Goal: Transaction & Acquisition: Purchase product/service

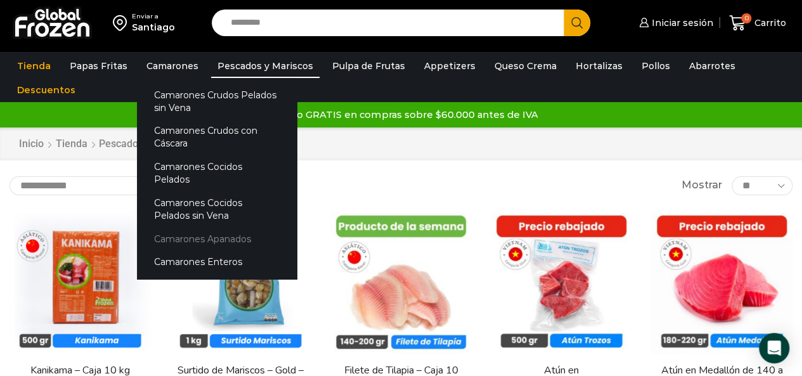
click at [194, 227] on link "Camarones Apanados" at bounding box center [217, 238] width 160 height 23
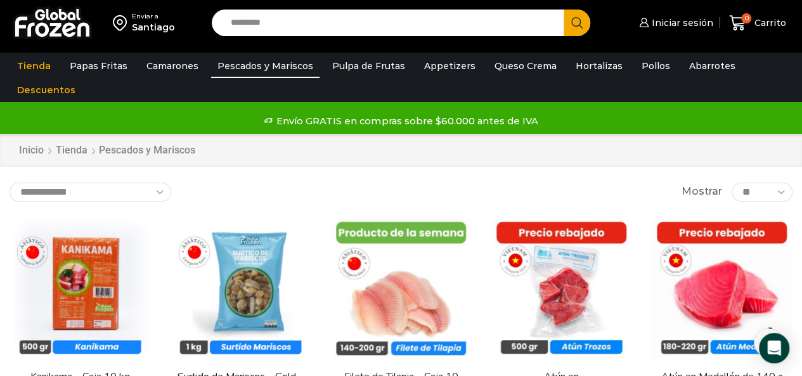
scroll to position [65, 0]
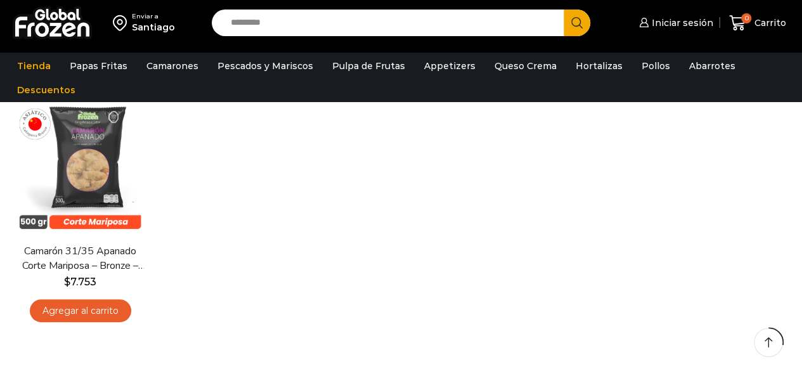
scroll to position [128, 0]
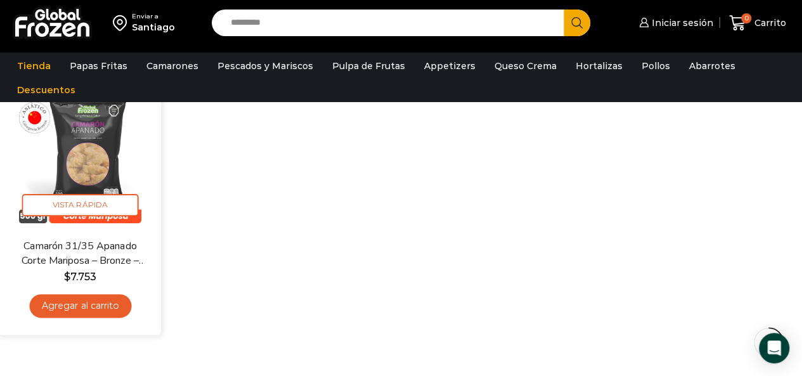
click at [91, 163] on img at bounding box center [80, 157] width 143 height 143
